Goal: Task Accomplishment & Management: Manage account settings

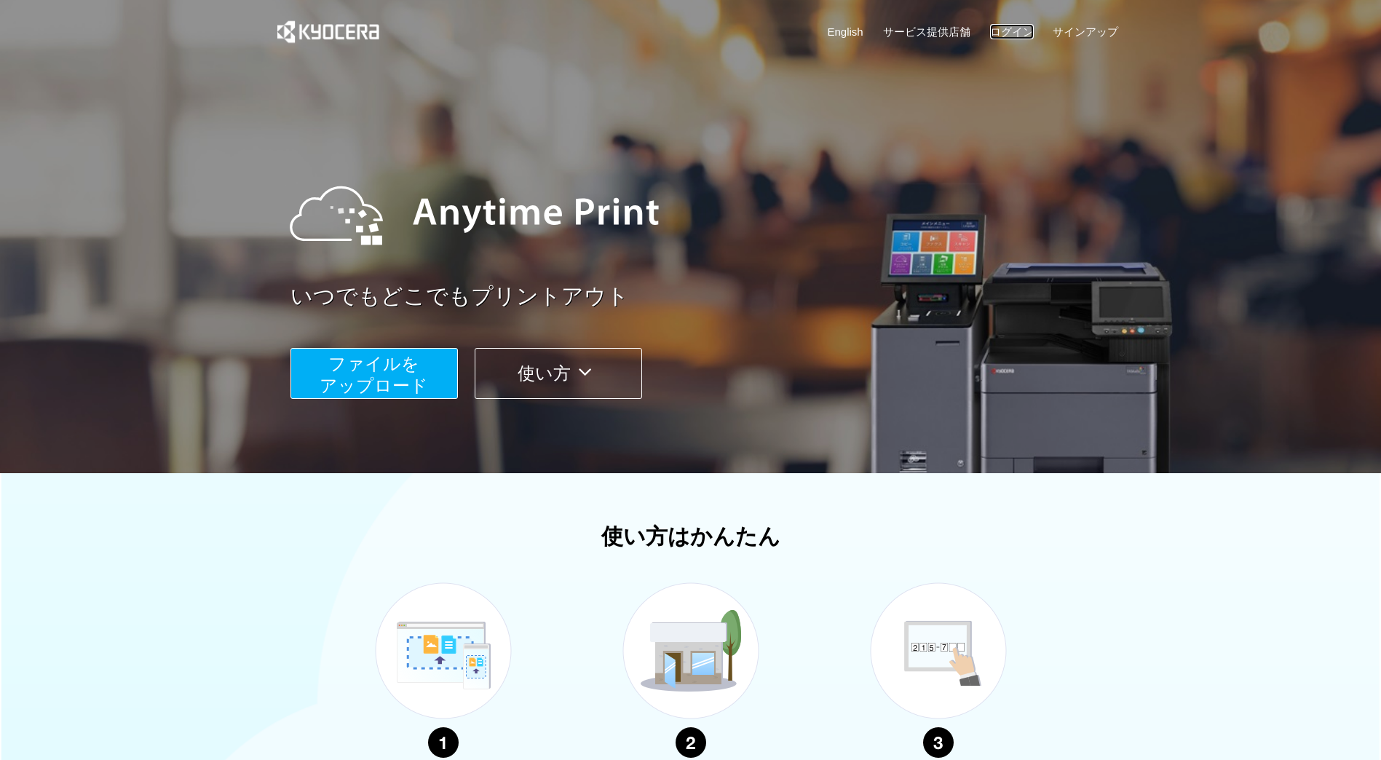
click at [1027, 33] on link "ログイン" at bounding box center [1012, 31] width 44 height 15
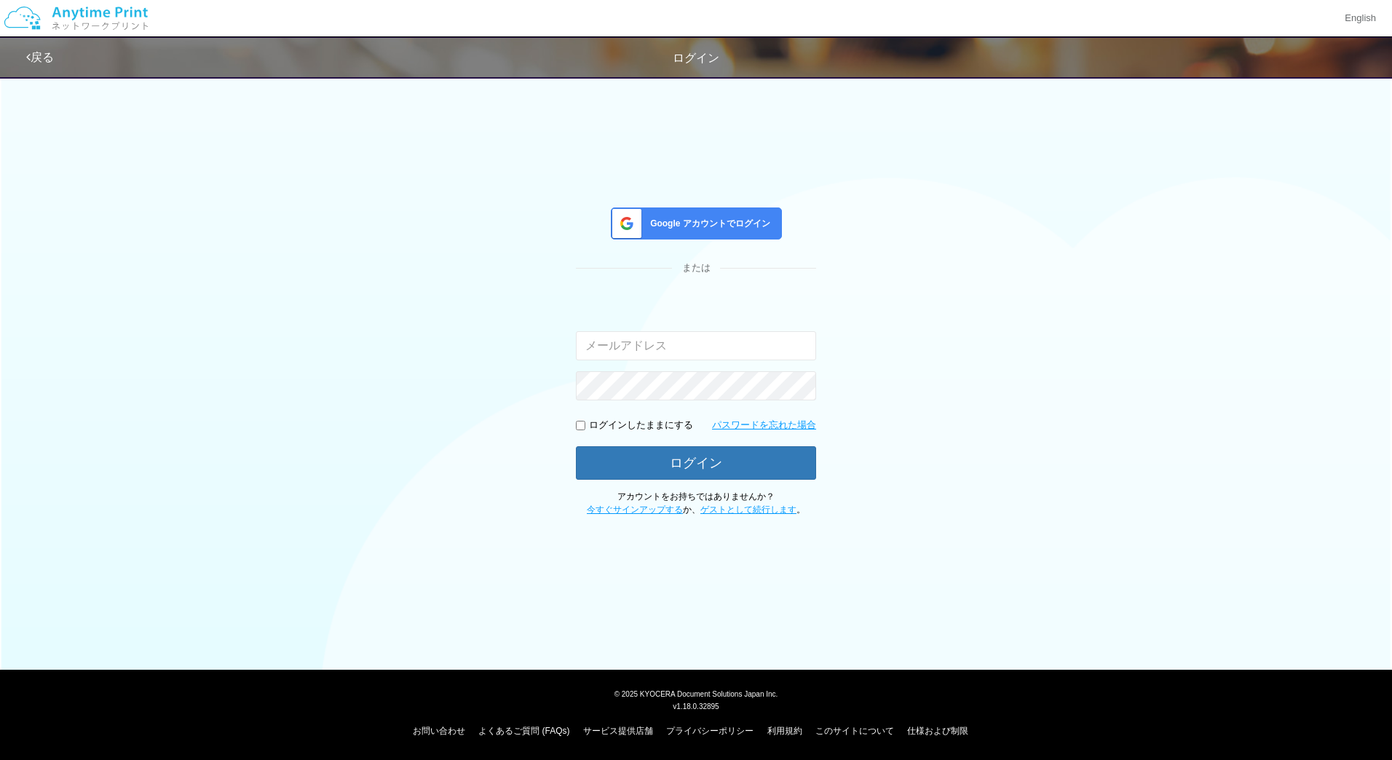
type input "[EMAIL_ADDRESS][DOMAIN_NAME]"
click at [692, 218] on span "Google アカウントでログイン" at bounding box center [707, 224] width 126 height 12
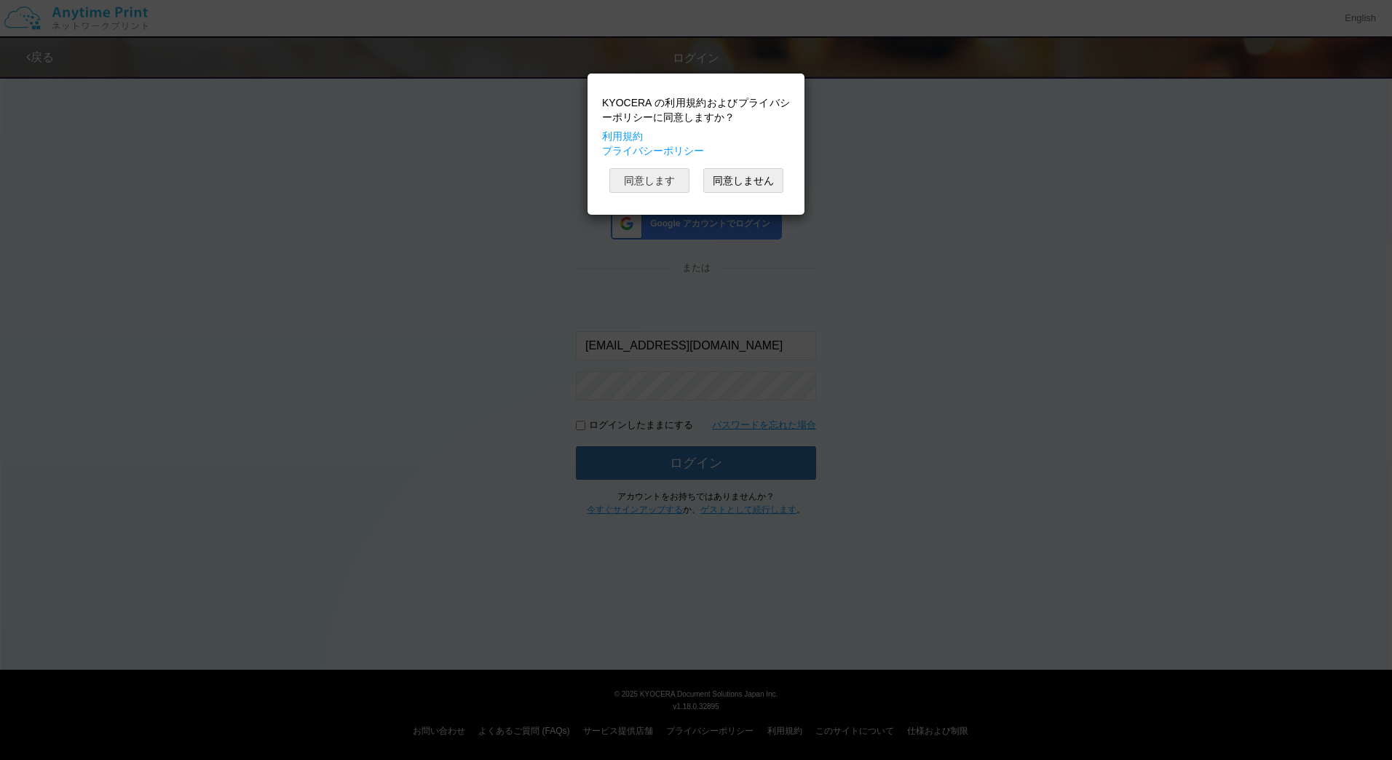
click at [658, 183] on button "同意します" at bounding box center [649, 180] width 80 height 25
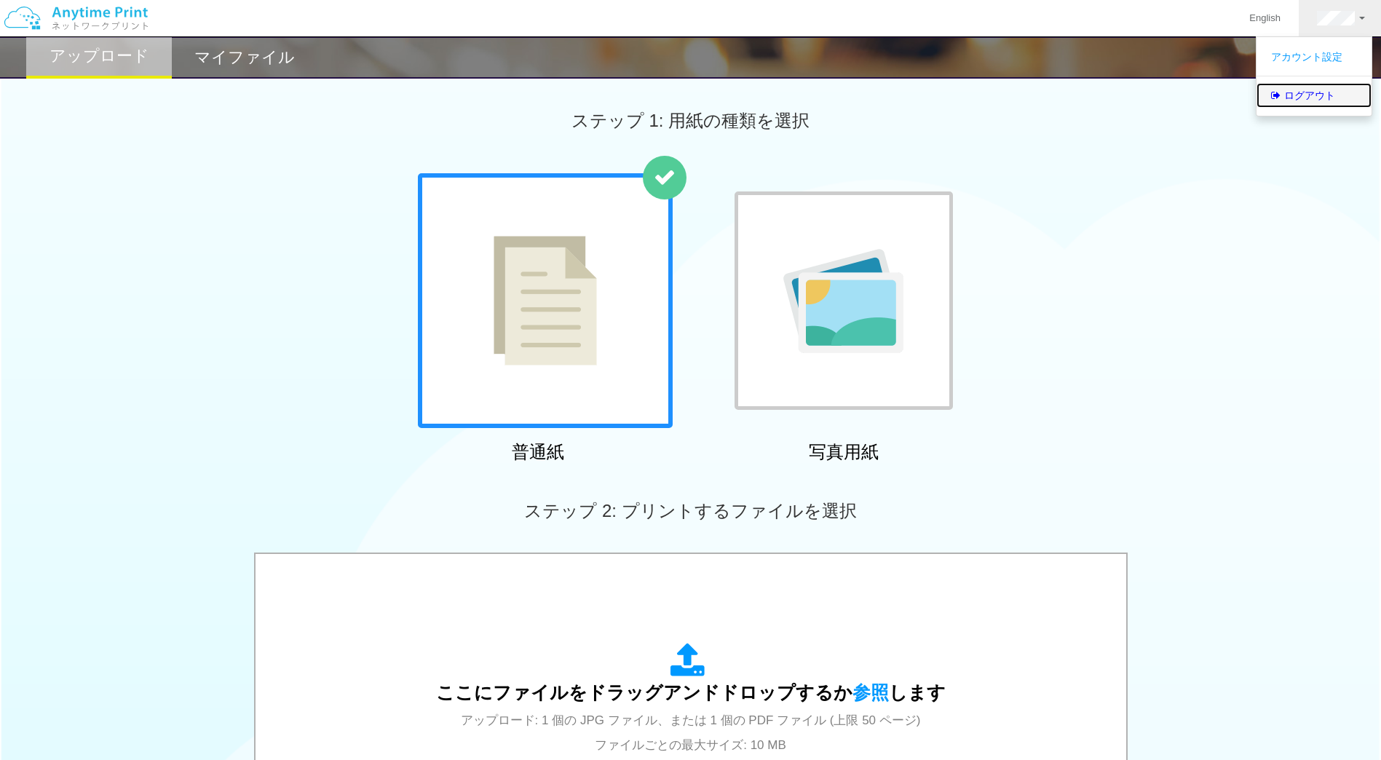
click at [1305, 95] on link "ログアウト" at bounding box center [1313, 95] width 115 height 25
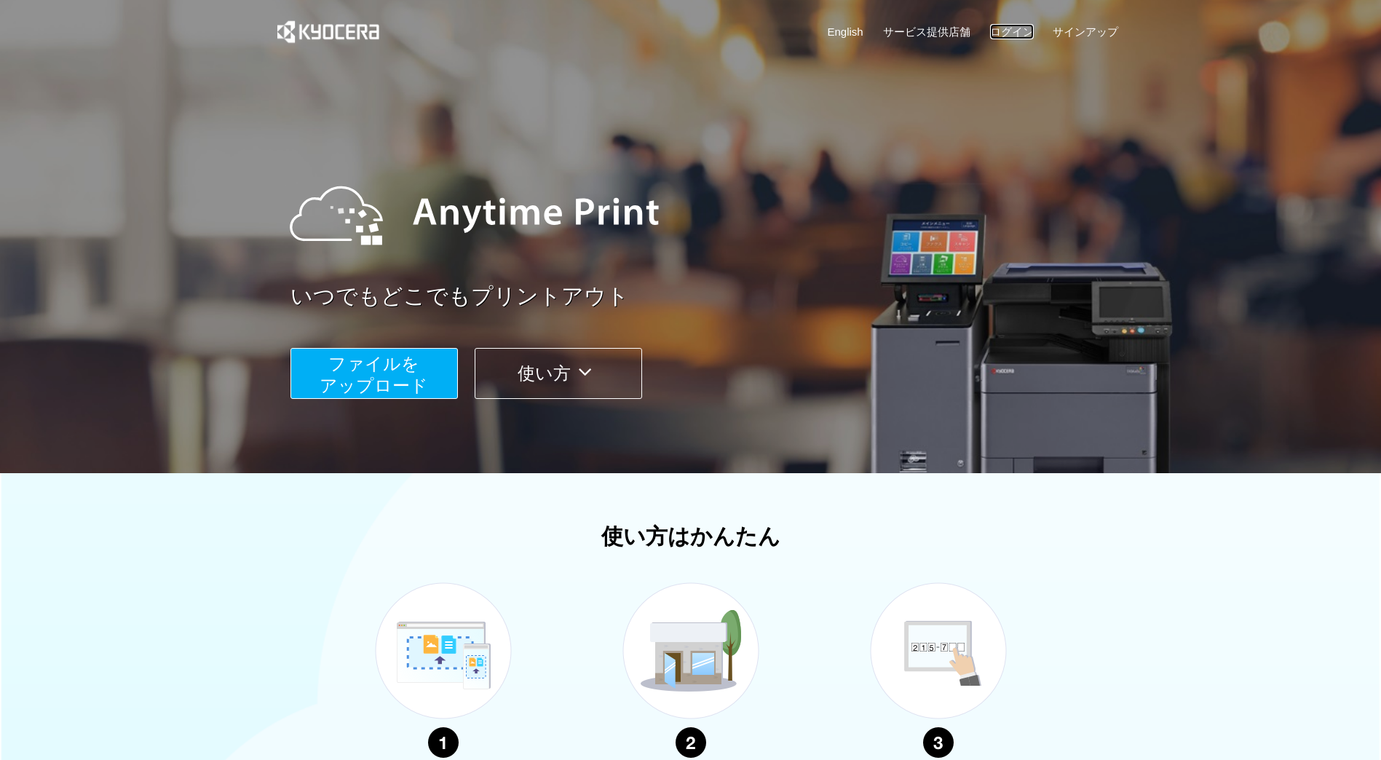
click at [1018, 29] on link "ログイン" at bounding box center [1012, 31] width 44 height 15
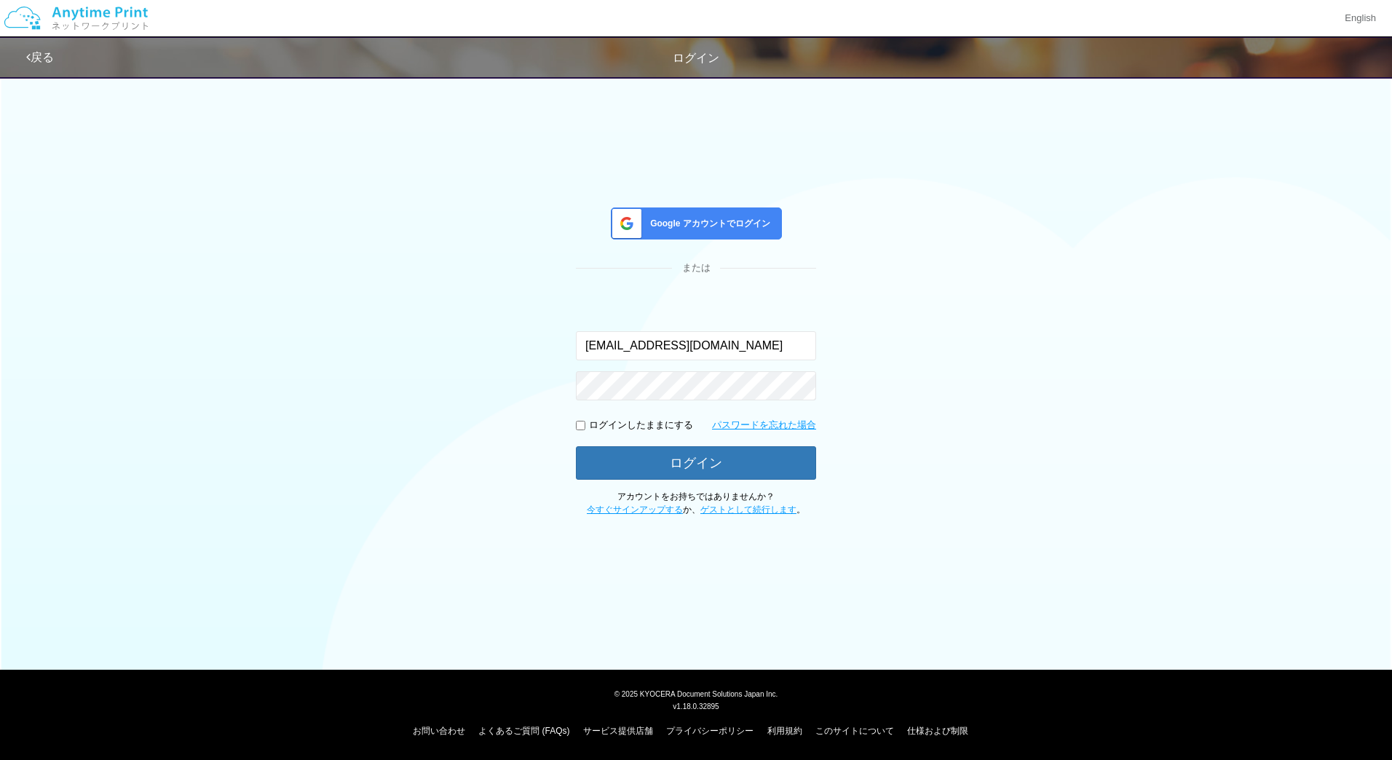
click at [657, 216] on div "Google アカウントでログイン" at bounding box center [696, 223] width 171 height 32
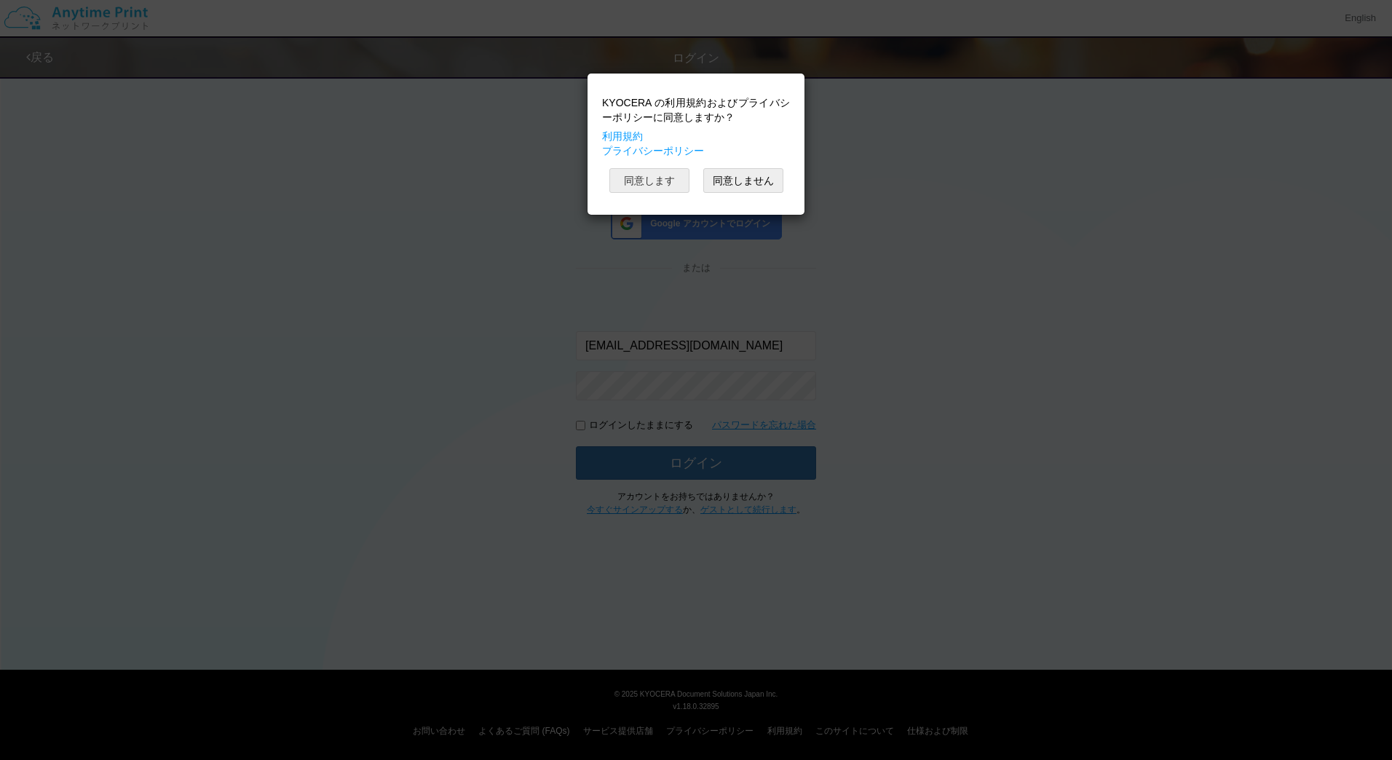
click at [660, 182] on button "同意します" at bounding box center [649, 180] width 80 height 25
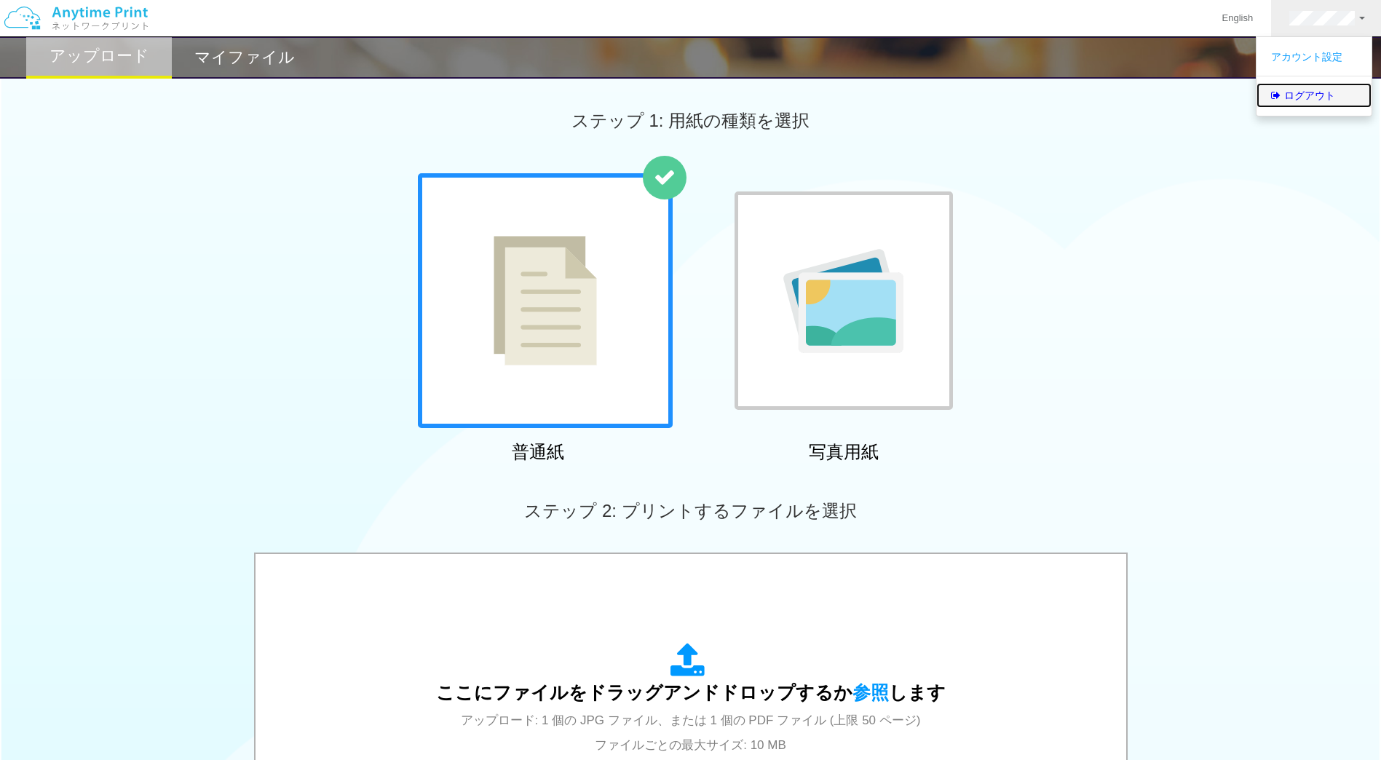
click at [1312, 105] on link "ログアウト" at bounding box center [1313, 95] width 115 height 25
